Goal: Task Accomplishment & Management: Complete application form

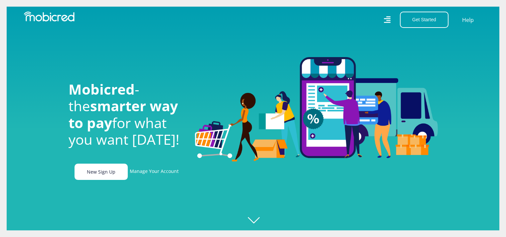
scroll to position [0, 473]
click at [95, 177] on link "New Sign Up" at bounding box center [100, 172] width 53 height 16
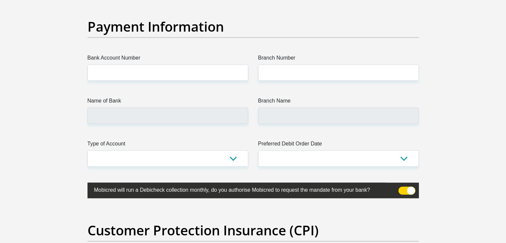
scroll to position [1510, 0]
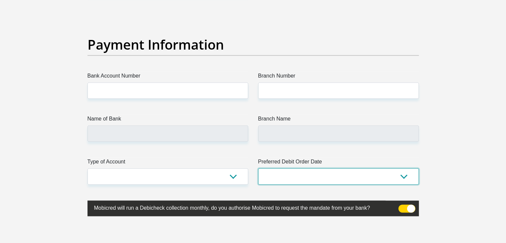
click at [297, 172] on select "1st 2nd 3rd 4th 5th 7th 18th 19th 20th 21st 22nd 23rd 24th 25th 26th 27th 28th …" at bounding box center [338, 176] width 161 height 16
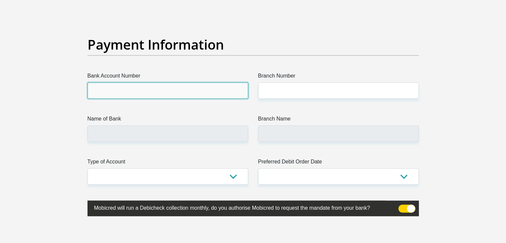
click at [136, 97] on input "Bank Account Number" at bounding box center [167, 90] width 161 height 16
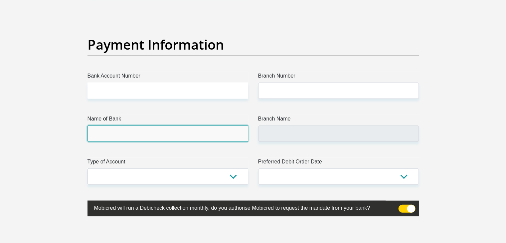
click at [146, 126] on input "Name of Bank" at bounding box center [167, 133] width 161 height 16
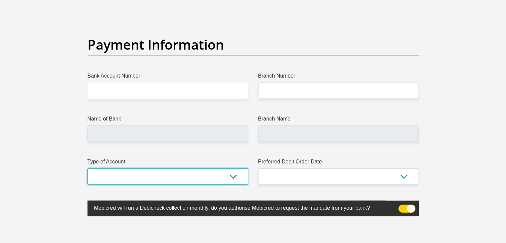
click at [135, 180] on select "Cheque Savings" at bounding box center [167, 176] width 161 height 16
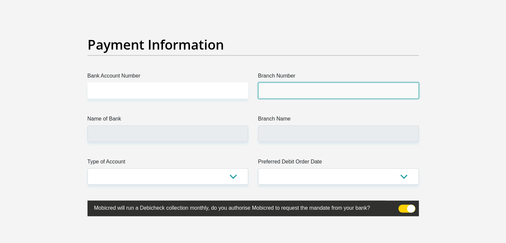
click at [305, 91] on input "Branch Number" at bounding box center [338, 90] width 161 height 16
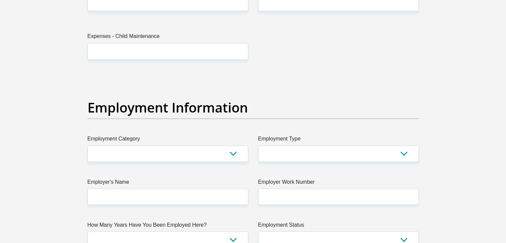
scroll to position [1011, 0]
